Goal: Transaction & Acquisition: Obtain resource

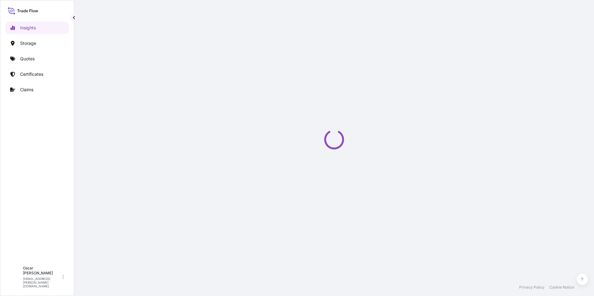
select select "2025"
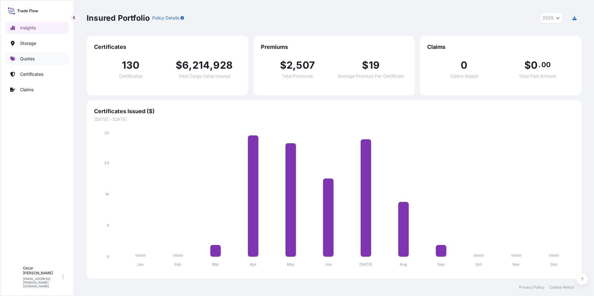
click at [32, 63] on link "Quotes" at bounding box center [37, 59] width 64 height 12
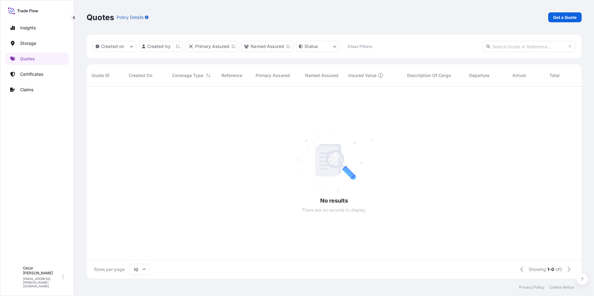
scroll to position [5, 5]
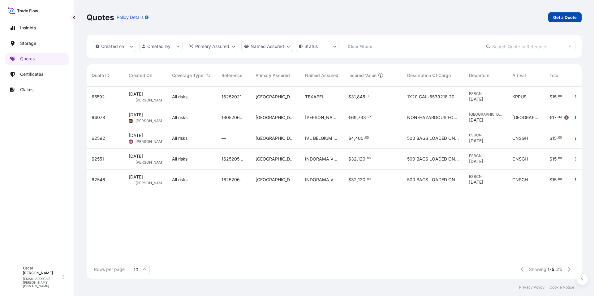
click at [569, 15] on p "Get a Quote" at bounding box center [564, 17] width 23 height 6
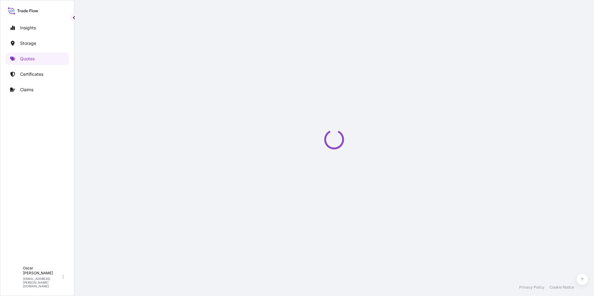
select select "Water"
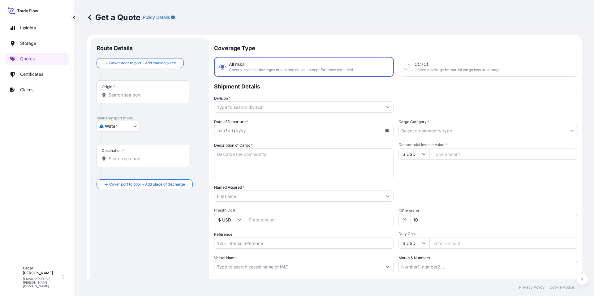
scroll to position [10, 0]
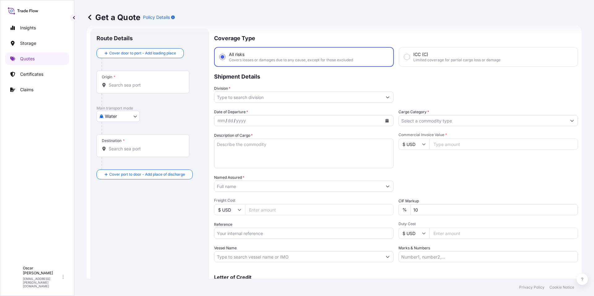
click at [135, 87] on input "Origin *" at bounding box center [145, 85] width 73 height 6
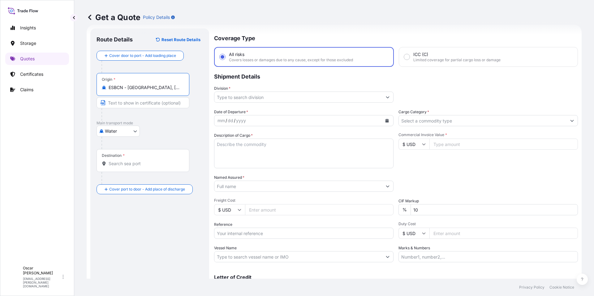
type input "ESBCN - [GEOGRAPHIC_DATA], [GEOGRAPHIC_DATA]"
click at [122, 166] on input "Destination *" at bounding box center [145, 163] width 73 height 6
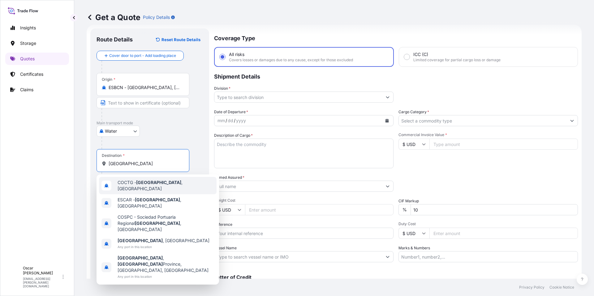
click at [167, 185] on span "COCTG - Cartagena , Colombia" at bounding box center [165, 185] width 96 height 12
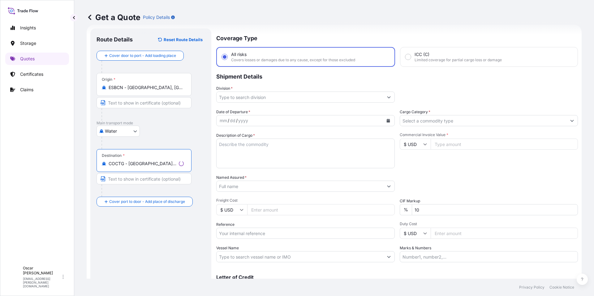
type input "COCTG - Cartagena, Colombia"
click at [249, 98] on input "Division *" at bounding box center [299, 97] width 167 height 11
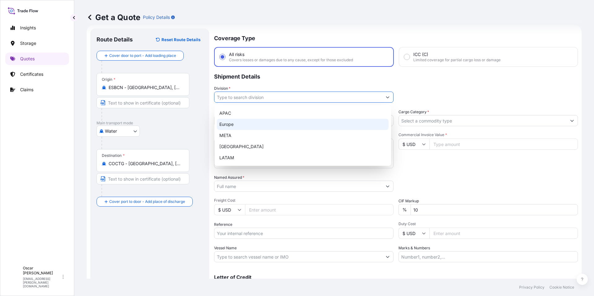
click at [243, 122] on div "Europe" at bounding box center [303, 124] width 172 height 11
type input "Europe"
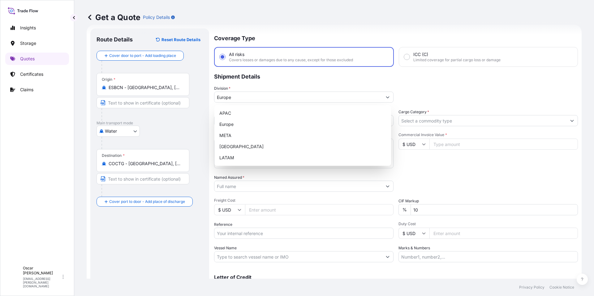
click at [416, 94] on div "Division * Europe" at bounding box center [396, 93] width 364 height 17
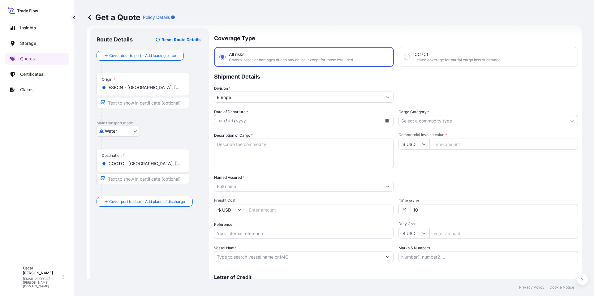
click at [387, 122] on button "Calendar" at bounding box center [387, 121] width 10 height 10
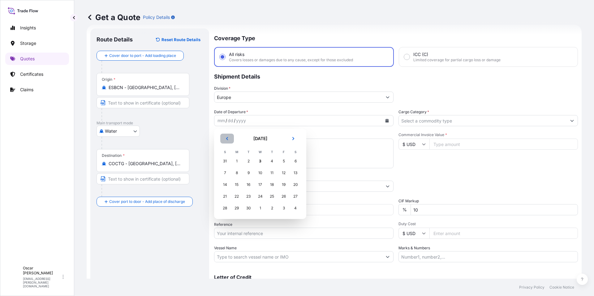
click at [228, 138] on icon "Previous" at bounding box center [227, 139] width 4 height 4
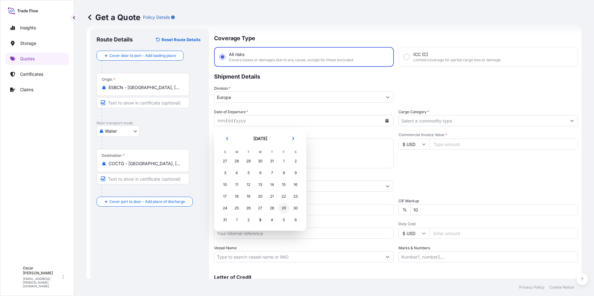
click at [284, 208] on div "29" at bounding box center [283, 208] width 11 height 11
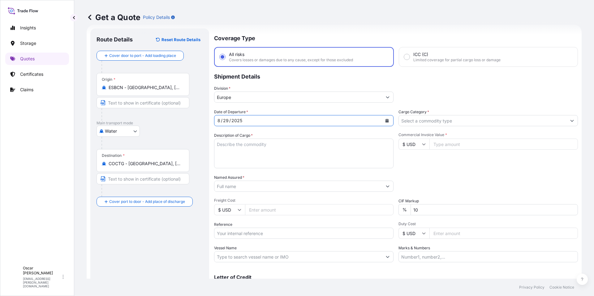
click at [426, 120] on input "Cargo Category *" at bounding box center [483, 120] width 168 height 11
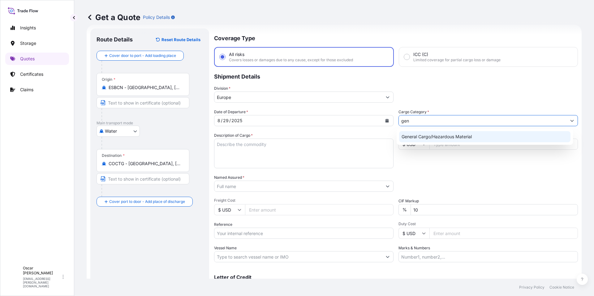
click at [425, 134] on div "General Cargo/Hazardous Material" at bounding box center [485, 136] width 172 height 11
type input "General Cargo/Hazardous Material"
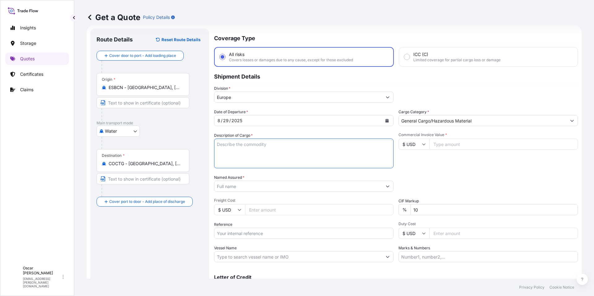
click at [286, 146] on textarea "Description of Cargo *" at bounding box center [303, 154] width 179 height 30
click at [232, 143] on textarea "Description of Cargo *" at bounding box center [303, 154] width 179 height 30
click at [234, 144] on textarea "1X20" at bounding box center [303, 154] width 179 height 30
click at [231, 152] on textarea "1X20 20 PACKAGES" at bounding box center [303, 154] width 179 height 30
click at [265, 151] on textarea "1X20 20 PACKAGES" at bounding box center [303, 154] width 179 height 30
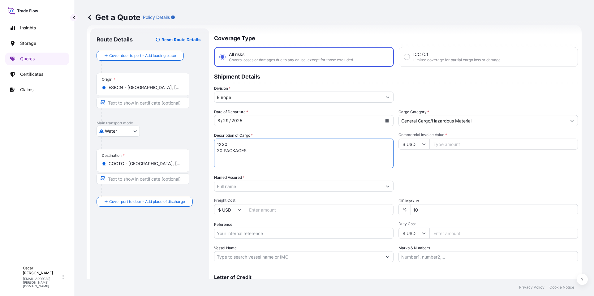
paste textarea "LEATHER AUXILIARIES"
click at [252, 150] on textarea "1X20 20 PACKAGES LEATHER AUXILIARIES" at bounding box center [303, 154] width 179 height 30
click at [248, 146] on textarea "1X20 20 PACKAGES LEATHER AUXILIARIES" at bounding box center [303, 154] width 179 height 30
paste textarea "CAAU2268434"
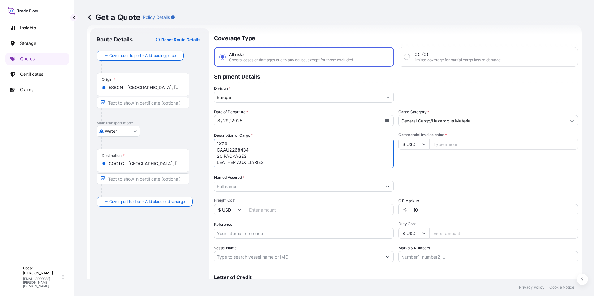
click at [271, 162] on textarea "1X20 CAAU2268434 20 PACKAGES LEATHER AUXILIARIES" at bounding box center [303, 154] width 179 height 30
click at [248, 161] on textarea "1X20 CAAU2268434 20 PACKAGES LEATHER AUXILIARIES GROSS WEIGHT: NET WEIGHT:" at bounding box center [303, 154] width 179 height 30
click at [255, 161] on textarea "1X20 CAAU2268434 20 PACKAGES LEATHER AUXILIARIES GROSS WEIGHT: NET WEIGHT:" at bounding box center [303, 154] width 179 height 30
paste textarea "15.995,0000"
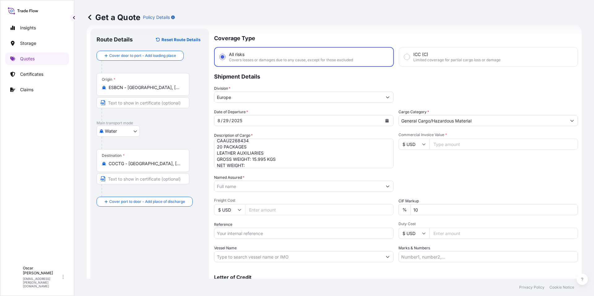
click at [254, 165] on textarea "1X20 CAAU2268434 20 PACKAGES LEATHER AUXILIARIES GROSS WEIGHT: 15.995 KGS NET W…" at bounding box center [303, 154] width 179 height 30
paste textarea "14.925,0000"
type textarea "1X20 CAAU2268434 20 PACKAGES LEATHER AUXILIARIES GROSS WEIGHT: 15.995 KGS NET W…"
click at [272, 187] on input "Named Assured *" at bounding box center [298, 186] width 168 height 11
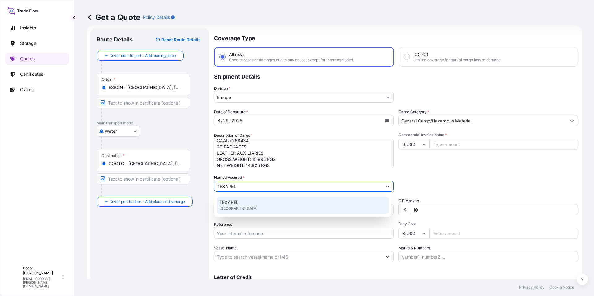
click at [241, 203] on div "TEXAPEL United Kingdom" at bounding box center [303, 205] width 172 height 17
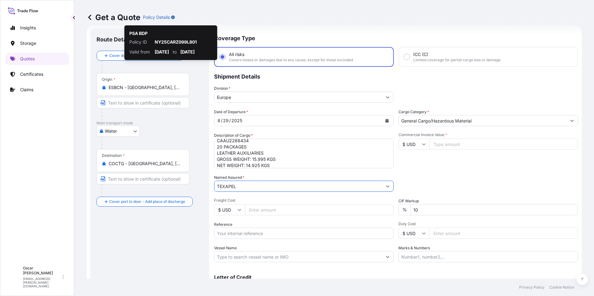
type input "TEXAPEL"
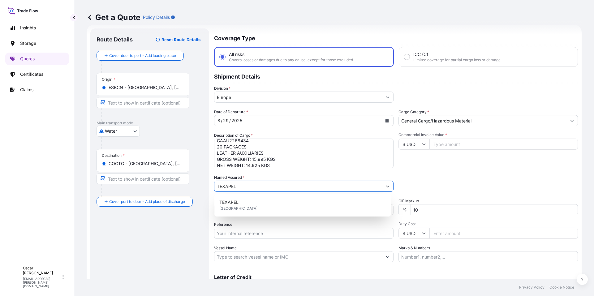
click at [415, 143] on input "$ USD" at bounding box center [413, 144] width 31 height 11
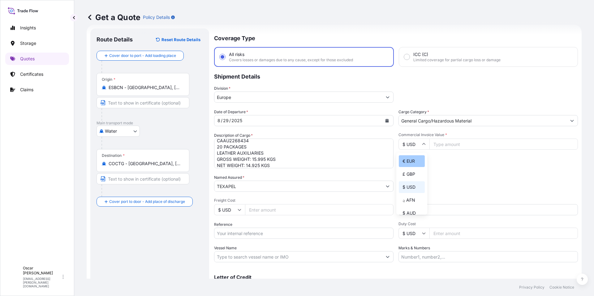
click at [407, 159] on div "€ EUR" at bounding box center [412, 161] width 26 height 12
type input "€ EUR"
click at [447, 139] on input "Commercial Invoice Value *" at bounding box center [503, 144] width 148 height 11
type input "25623"
click at [432, 211] on input "10" at bounding box center [493, 209] width 167 height 11
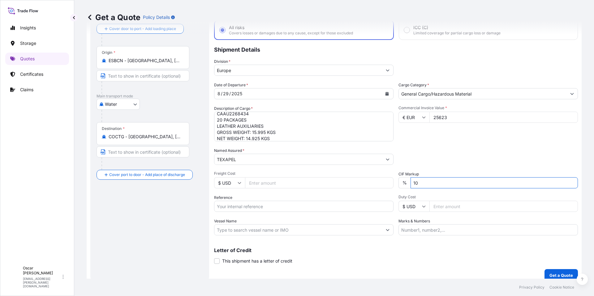
scroll to position [43, 0]
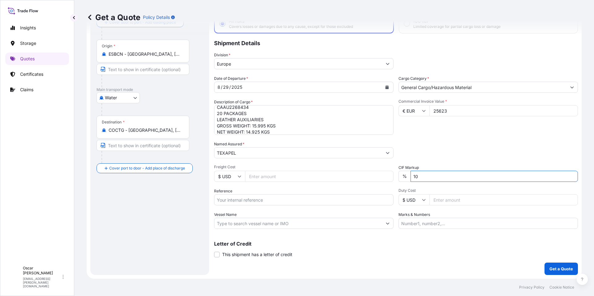
click at [259, 198] on input "Reference" at bounding box center [303, 199] width 179 height 11
click at [292, 196] on input "Reference" at bounding box center [303, 199] width 179 height 11
paste input "1625204409"
type input "1625204409"
click at [557, 269] on p "Get a Quote" at bounding box center [560, 269] width 23 height 6
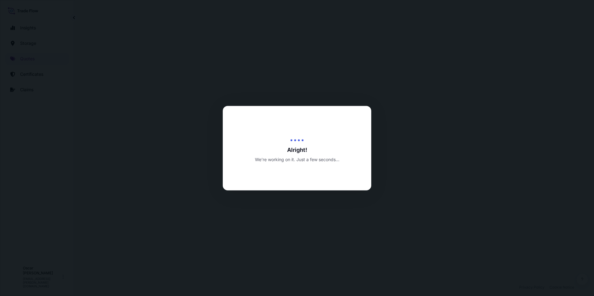
select select "Water"
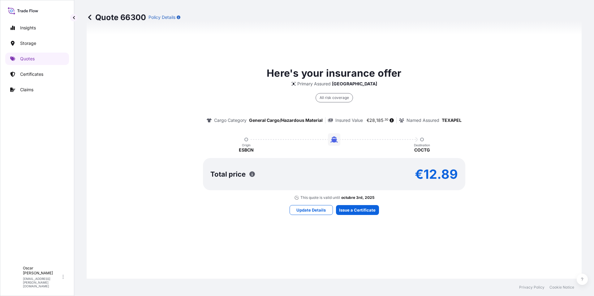
scroll to position [421, 0]
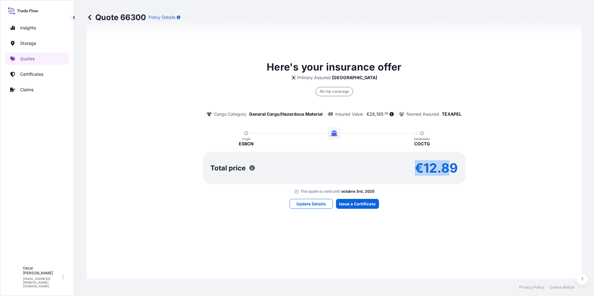
drag, startPoint x: 416, startPoint y: 168, endPoint x: 452, endPoint y: 169, distance: 36.5
click at [451, 168] on p "€12.89" at bounding box center [436, 168] width 43 height 10
click at [426, 172] on p "€12.89" at bounding box center [436, 168] width 43 height 10
drag, startPoint x: 437, startPoint y: 171, endPoint x: 453, endPoint y: 173, distance: 16.2
click at [453, 173] on p "€12.89" at bounding box center [436, 168] width 43 height 10
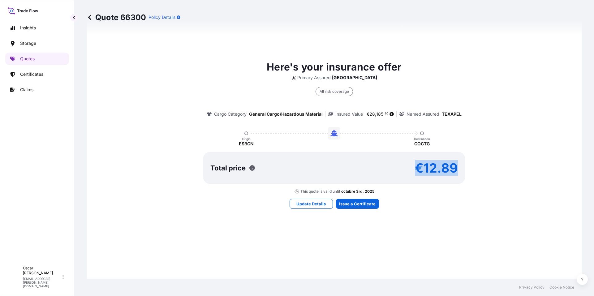
copy p "€12.89"
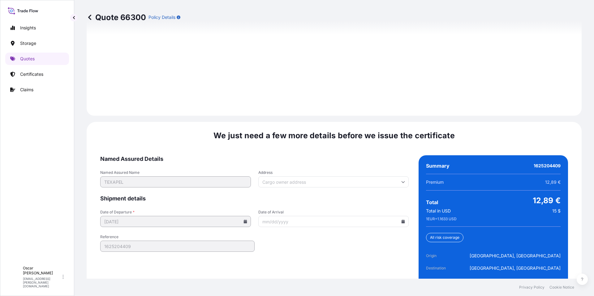
scroll to position [883, 0]
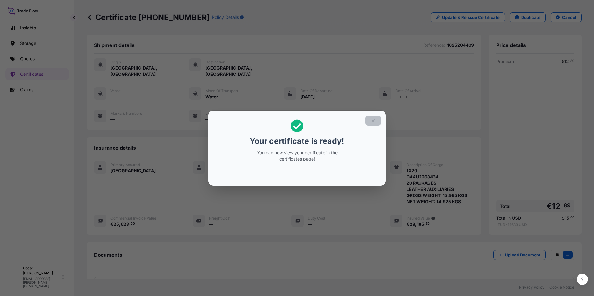
click at [373, 122] on icon "button" at bounding box center [373, 121] width 6 height 6
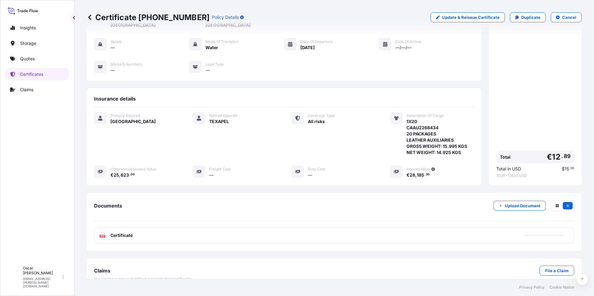
scroll to position [54, 0]
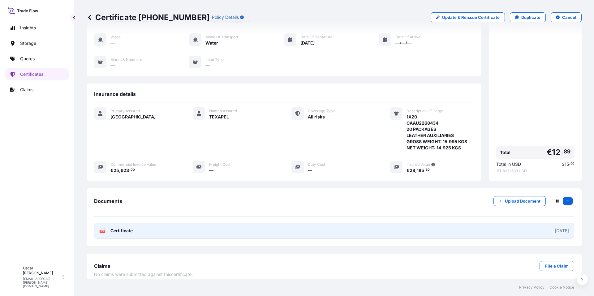
click at [146, 230] on link "PDF Certificate [DATE]" at bounding box center [334, 231] width 480 height 16
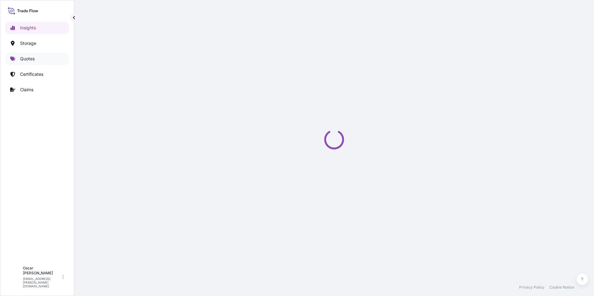
select select "2025"
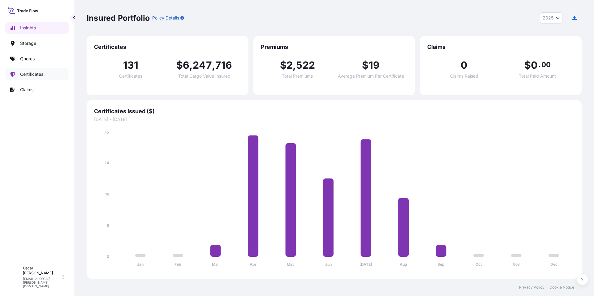
click at [31, 74] on p "Certificates" at bounding box center [31, 74] width 23 height 6
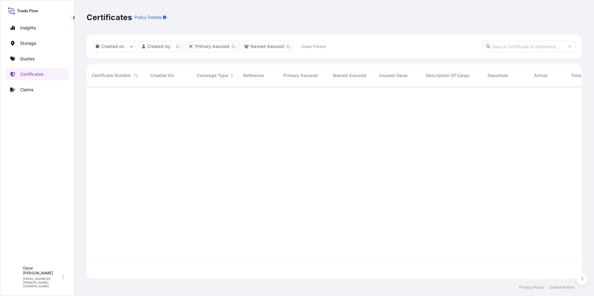
scroll to position [191, 490]
click at [501, 46] on input "text" at bounding box center [528, 46] width 93 height 11
click at [498, 45] on input "text" at bounding box center [528, 46] width 93 height 11
paste input "[PHONE_NUMBER]"
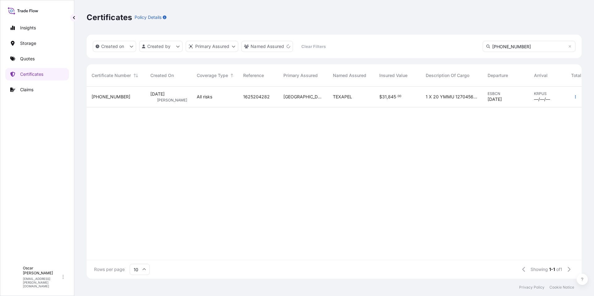
type input "[PHONE_NUMBER]"
click at [380, 97] on span "$" at bounding box center [380, 97] width 3 height 4
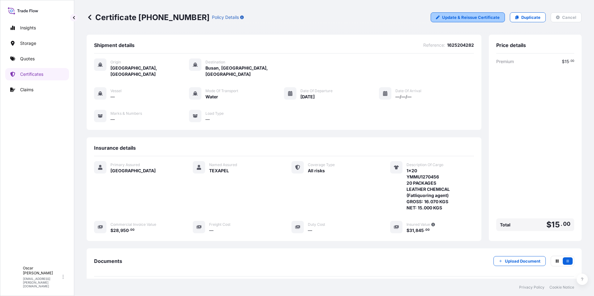
click at [459, 14] on link "Update & Reissue Certificate" at bounding box center [467, 17] width 74 height 10
select select "Water"
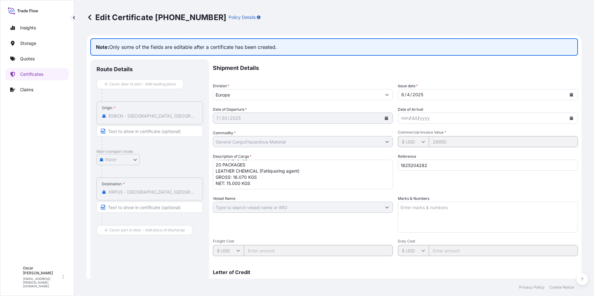
click at [263, 185] on textarea "1x20 YMMU1270456 20 PACKAGES LEATHER CHEMICAL (Fatliquoring agent) GROSS: 16.07…" at bounding box center [303, 175] width 180 height 30
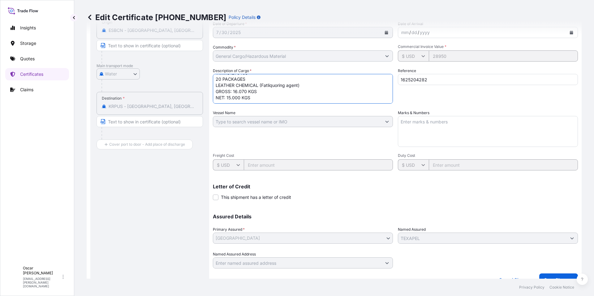
scroll to position [96, 0]
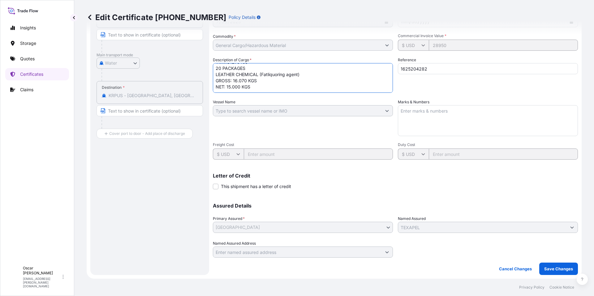
click at [225, 87] on textarea "1x20 YMMU1270456 20 PACKAGES LEATHER CHEMICAL (Fatliquoring agent) GROSS: 16.07…" at bounding box center [303, 78] width 180 height 30
paste textarea "L/C NUMBER:"
click at [260, 85] on textarea "1x20 YMMU1270456 20 PACKAGES LEATHER CHEMICAL (Fatliquoring agent) GROSS: 16.07…" at bounding box center [303, 78] width 180 height 30
paste textarea "M04ZX2509EU00040"
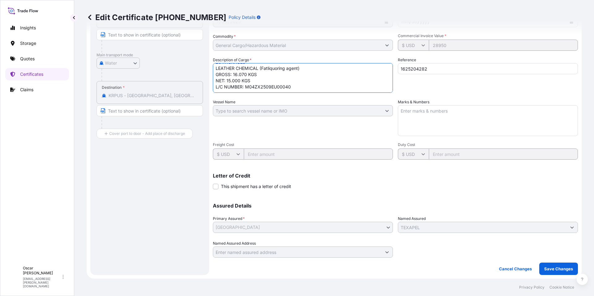
click at [224, 89] on textarea "1x20 YMMU1270456 20 PACKAGES LEATHER CHEMICAL (Fatliquoring agent) GROSS: 16.07…" at bounding box center [303, 78] width 180 height 30
paste textarea "DATED:"
click at [233, 91] on textarea "1x20 YMMU1270456 20 PACKAGES LEATHER CHEMICAL (Fatliquoring agent) GROSS: 16.07…" at bounding box center [303, 78] width 180 height 30
paste textarea "250901"
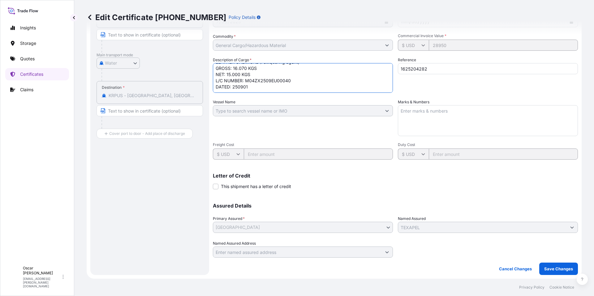
click at [226, 90] on textarea "1x20 YMMU1270456 20 PACKAGES LEATHER CHEMICAL (Fatliquoring agent) GROSS: 16.07…" at bounding box center [303, 78] width 180 height 30
paste textarea "CLAIMS PAYABLE IN [GEOGRAPHIC_DATA] COVERING INSTITUTE CARGO CLAUSES: ALL RISKS"
click at [235, 83] on textarea "1x20 YMMU1270456 20 PACKAGES LEATHER CHEMICAL (Fatliquoring agent) GROSS: 16.07…" at bounding box center [303, 78] width 180 height 30
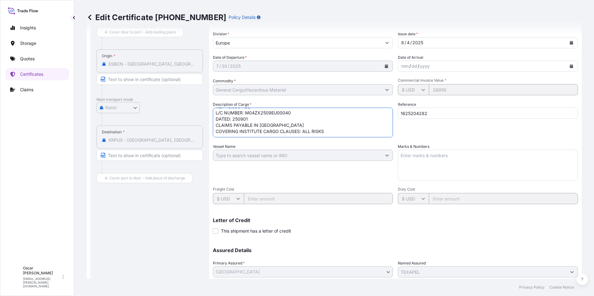
scroll to position [96, 0]
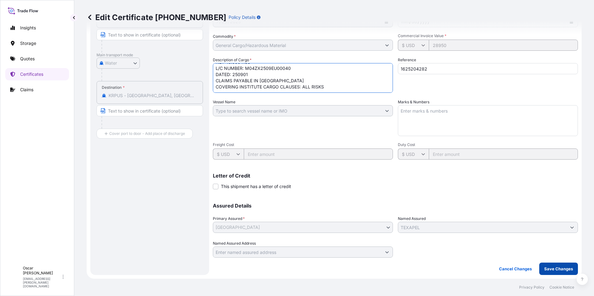
type textarea "1x20 YMMU1270456 20 PACKAGES LEATHER CHEMICAL (Fatliquoring agent) GROSS: 16.07…"
click at [544, 270] on p "Save Changes" at bounding box center [558, 269] width 29 height 6
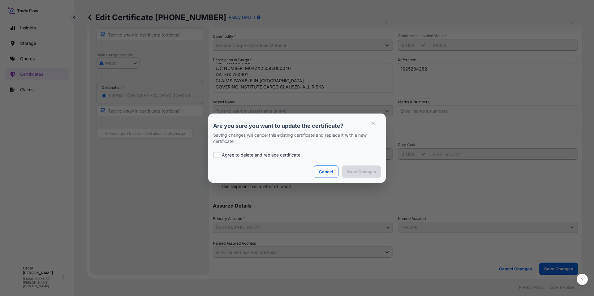
click at [216, 155] on div at bounding box center [216, 155] width 6 height 6
checkbox input "true"
click at [368, 172] on p "Save Changes" at bounding box center [361, 171] width 29 height 6
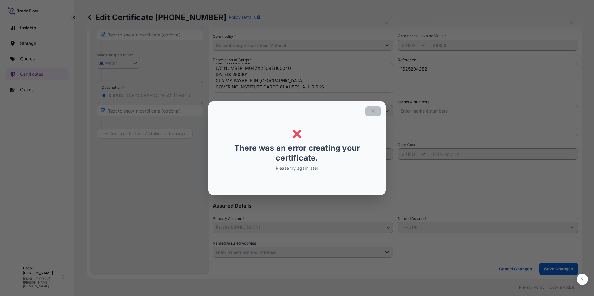
click at [371, 112] on icon "button" at bounding box center [373, 112] width 6 height 6
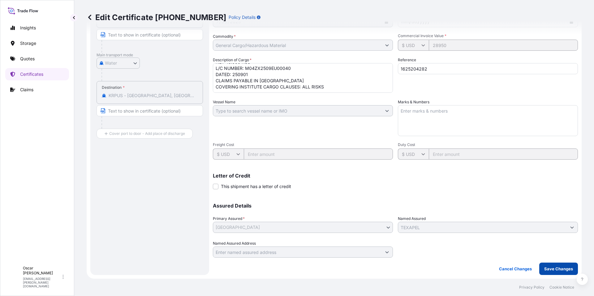
click at [549, 268] on p "Save Changes" at bounding box center [558, 269] width 29 height 6
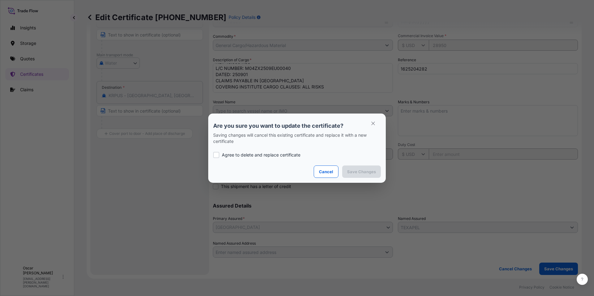
click at [217, 154] on div at bounding box center [216, 155] width 6 height 6
checkbox input "true"
click at [357, 173] on p "Save Changes" at bounding box center [361, 171] width 29 height 6
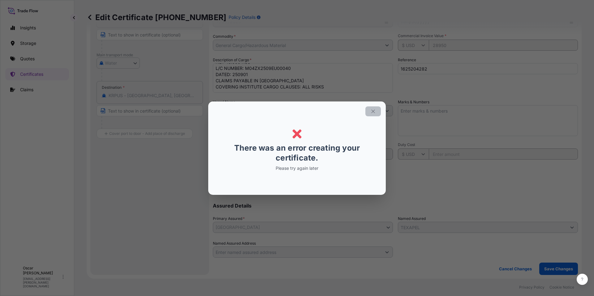
click at [374, 111] on icon "button" at bounding box center [373, 112] width 6 height 6
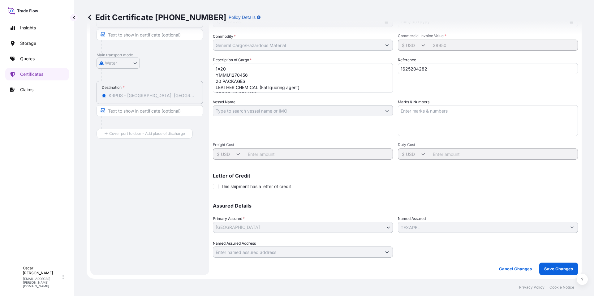
click at [551, 270] on p "Save Changes" at bounding box center [558, 269] width 29 height 6
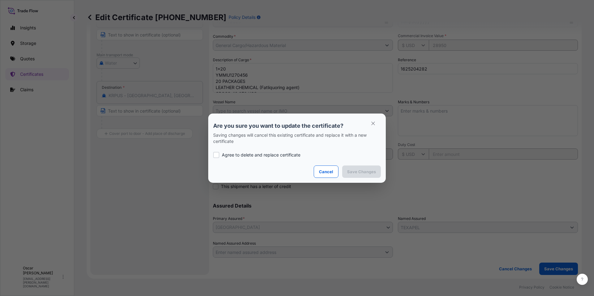
click at [215, 154] on div at bounding box center [216, 155] width 6 height 6
checkbox input "true"
click at [371, 175] on button "Save Changes" at bounding box center [361, 171] width 39 height 12
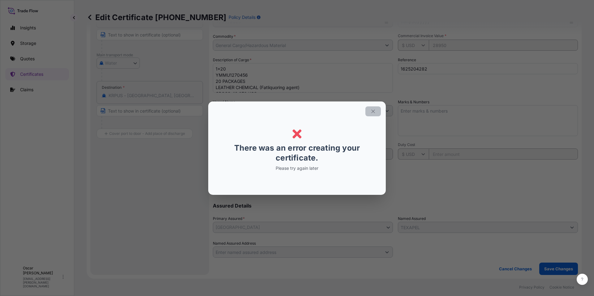
click at [373, 115] on button "button" at bounding box center [372, 111] width 15 height 10
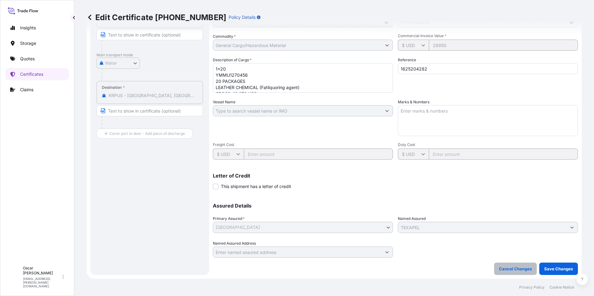
click at [510, 271] on p "Cancel Changes" at bounding box center [515, 269] width 33 height 6
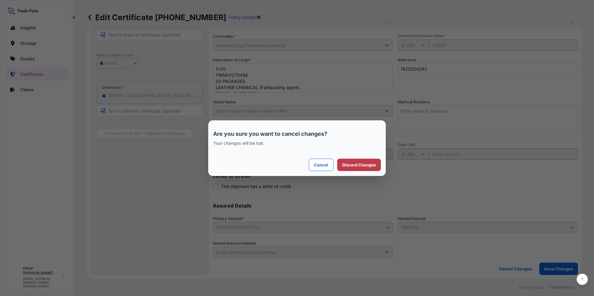
scroll to position [0, 0]
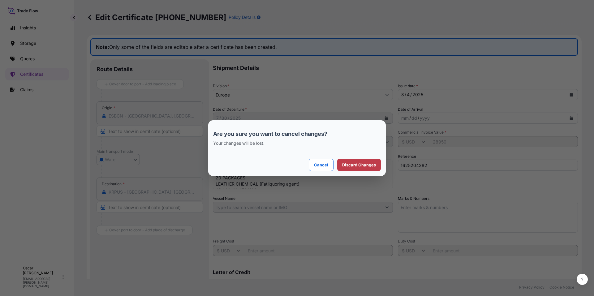
select select "Water"
select select "31598"
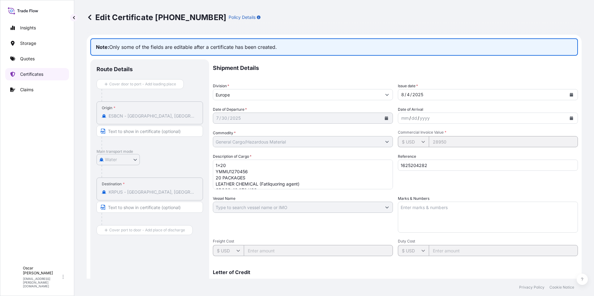
click at [18, 75] on link "Certificates" at bounding box center [37, 74] width 64 height 12
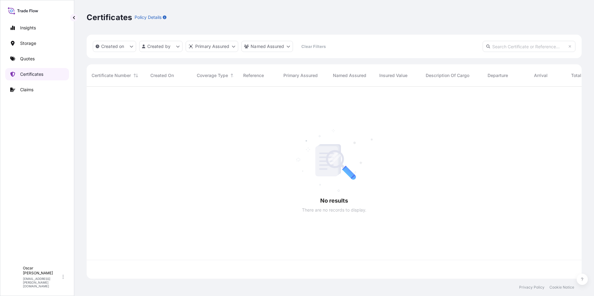
scroll to position [191, 490]
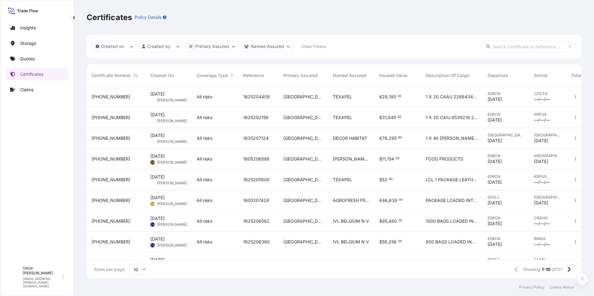
click at [503, 43] on input "text" at bounding box center [528, 46] width 93 height 11
paste input "[PHONE_NUMBER]"
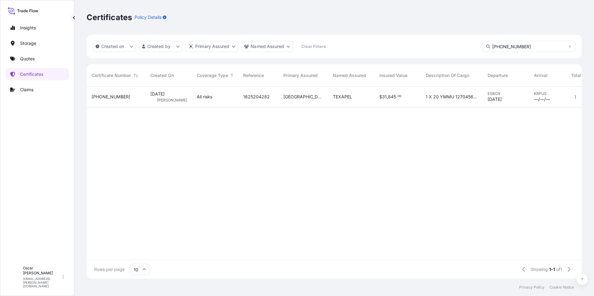
type input "[PHONE_NUMBER]"
click at [409, 100] on div "$ 31 , 845 . 00" at bounding box center [397, 97] width 46 height 21
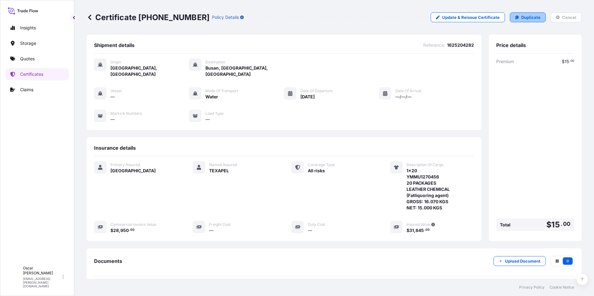
click at [515, 18] on link "Duplicate" at bounding box center [528, 17] width 36 height 10
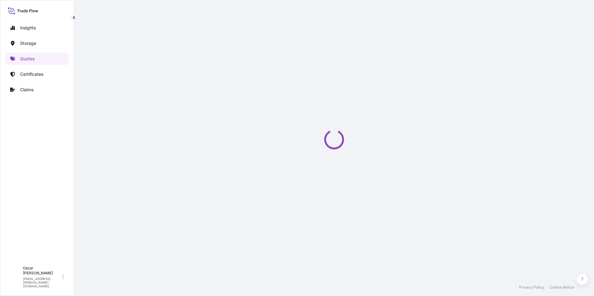
select select "Water"
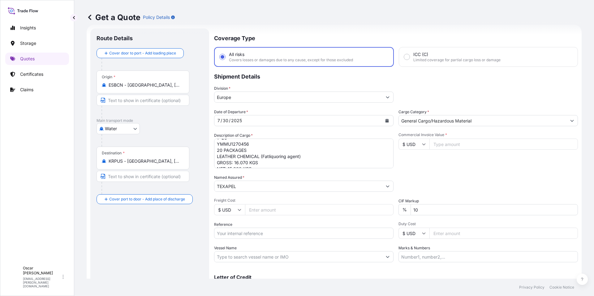
scroll to position [13, 0]
click at [258, 162] on textarea "1x20 YMMU1270456 20 PACKAGES LEATHER CHEMICAL (Fatliquoring agent) GROSS: 16.07…" at bounding box center [303, 154] width 179 height 30
paste textarea "L/C NUMBER:"
click at [264, 161] on textarea "1x20 YMMU1270456 20 PACKAGES LEATHER CHEMICAL (Fatliquoring agent) GROSS: 16.07…" at bounding box center [303, 154] width 179 height 30
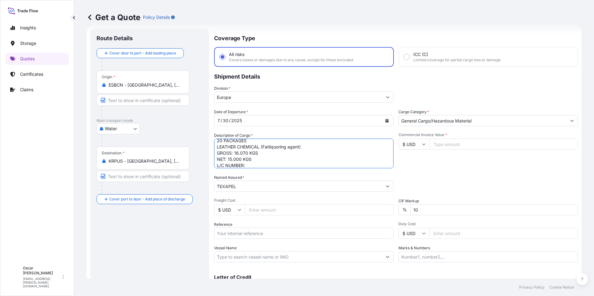
click at [264, 164] on textarea "1x20 YMMU1270456 20 PACKAGES LEATHER CHEMICAL (Fatliquoring agent) GROSS: 16.07…" at bounding box center [303, 154] width 179 height 30
paste textarea "M04ZX2509EU00040"
click at [268, 166] on textarea "1x20 YMMU1270456 20 PACKAGES LEATHER CHEMICAL (Fatliquoring agent) GROSS: 16.07…" at bounding box center [303, 154] width 179 height 30
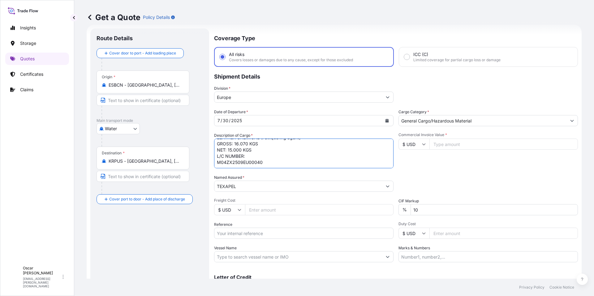
paste textarea "DATED:"
click at [241, 167] on textarea "1x20 YMMU1270456 20 PACKAGES LEATHER CHEMICAL (Fatliquoring agent) GROSS: 16.07…" at bounding box center [303, 154] width 179 height 30
paste textarea "250901"
type textarea "1x20 YMMU1270456 20 PACKAGES LEATHER CHEMICAL (Fatliquoring agent) GROSS: 16.07…"
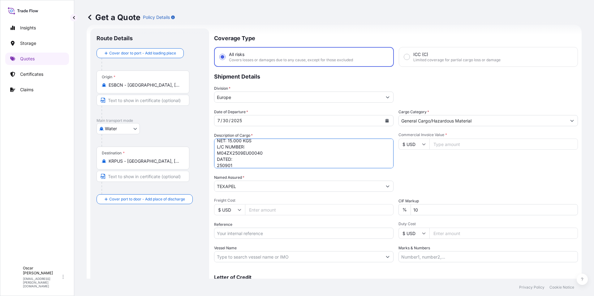
click at [248, 235] on input "Reference" at bounding box center [303, 233] width 179 height 11
paste input "1625204282"
type input "1625204282"
click at [439, 146] on input "Commercial Invoice Value *" at bounding box center [503, 144] width 148 height 11
type input "28950"
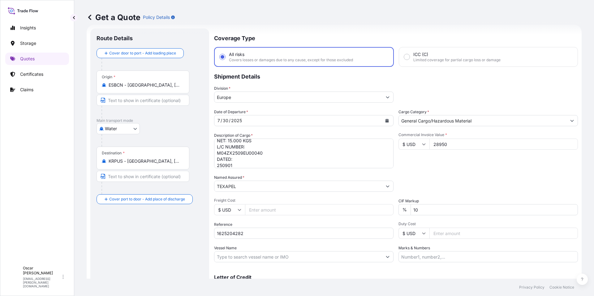
click at [450, 198] on div "CIF Markup % 10" at bounding box center [487, 206] width 179 height 17
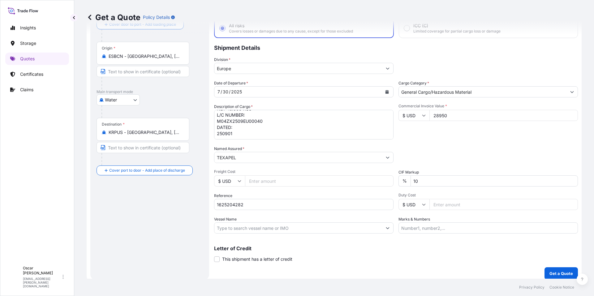
scroll to position [43, 0]
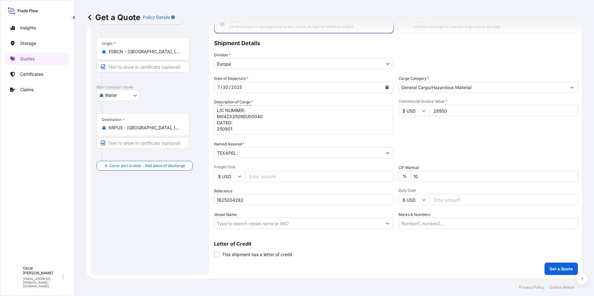
click at [241, 129] on textarea "1x20 YMMU1270456 20 PACKAGES LEATHER CHEMICAL (Fatliquoring agent) GROSS: 16.07…" at bounding box center [303, 120] width 179 height 30
paste textarea "CLAIMS PAYABLE IN [GEOGRAPHIC_DATA] COVERING INSTITUTE CARGO CLAUSES: ALL RISKS"
click at [227, 126] on textarea "1x20 YMMU1270456 20 PACKAGES LEATHER CHEMICAL (Fatliquoring agent) GROSS: 16.07…" at bounding box center [303, 120] width 179 height 30
type textarea "1x20 YMMU1270456 20 PACKAGES LEATHER CHEMICAL (Fatliquoring agent) GROSS: 16.07…"
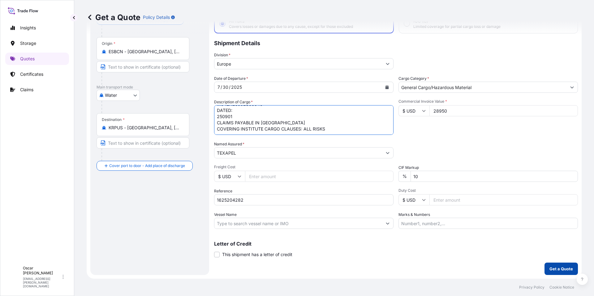
click at [551, 269] on p "Get a Quote" at bounding box center [560, 269] width 23 height 6
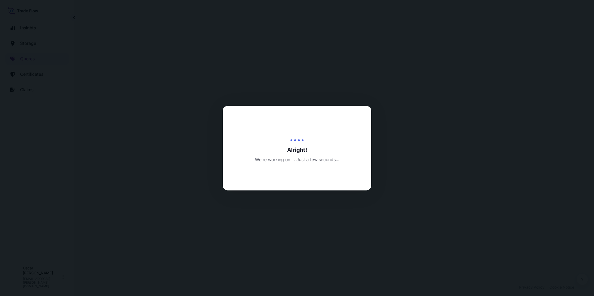
select select "Water"
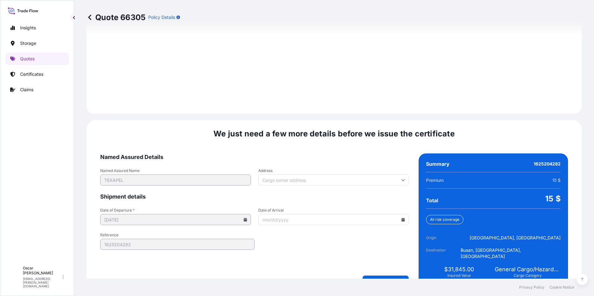
scroll to position [851, 0]
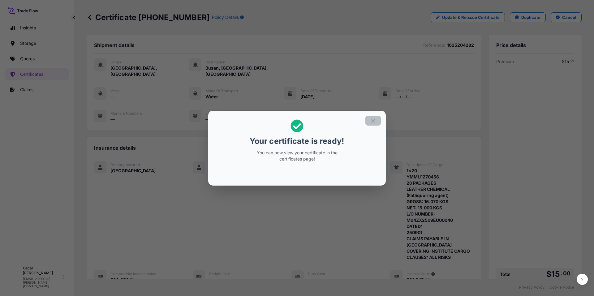
click at [372, 121] on icon "button" at bounding box center [373, 121] width 6 height 6
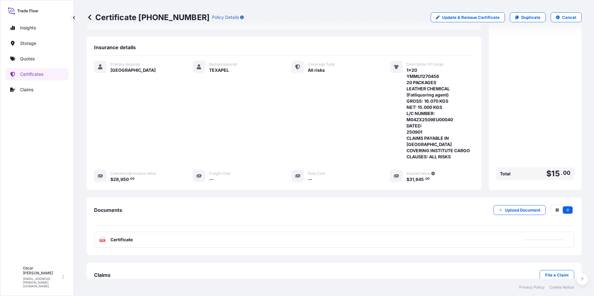
scroll to position [103, 0]
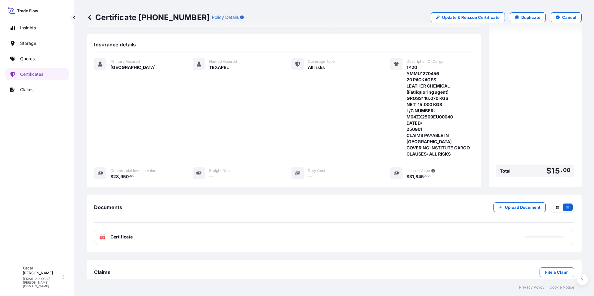
click at [158, 229] on div "PDF Certificate" at bounding box center [334, 237] width 480 height 16
click at [135, 229] on link "PDF Certificate [DATE]" at bounding box center [334, 237] width 480 height 16
